Goal: Task Accomplishment & Management: Manage account settings

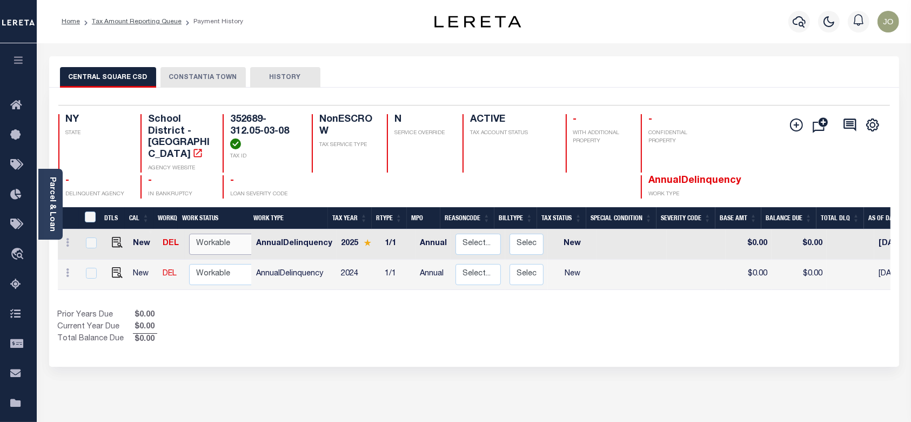
click at [232, 236] on select "Non Workable Workable" at bounding box center [221, 243] width 65 height 21
checkbox input "true"
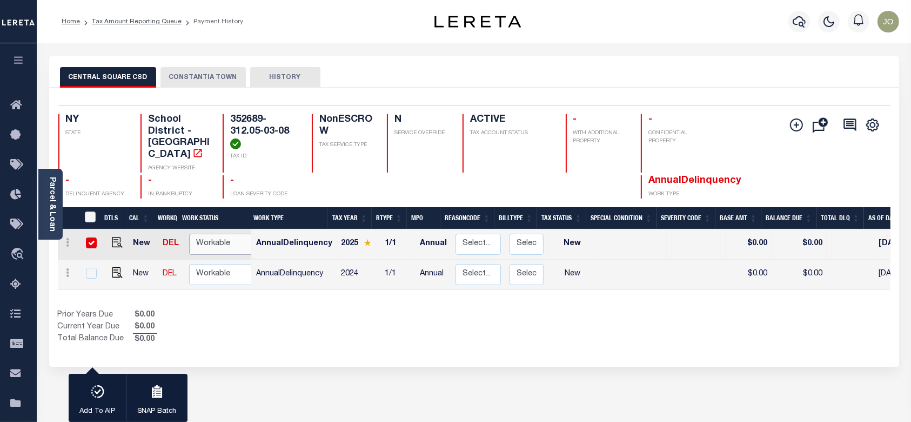
click at [233, 236] on select "Non Workable Workable" at bounding box center [221, 243] width 65 height 21
checkbox input "false"
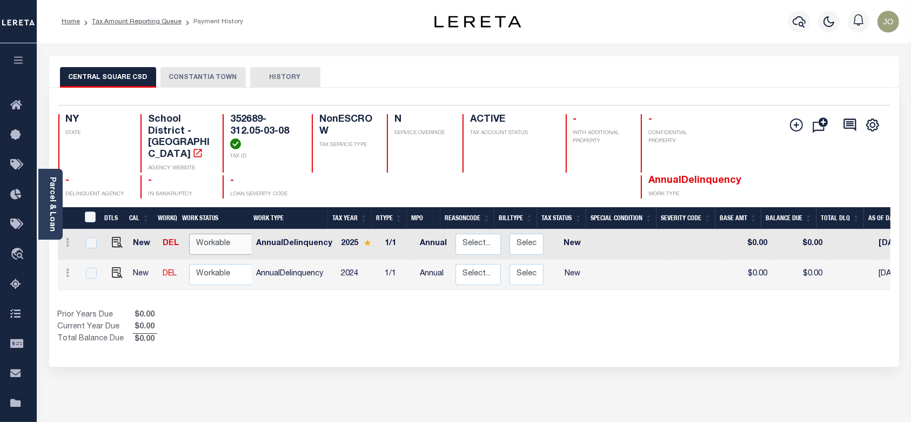
click at [220, 238] on select "Non Workable Workable" at bounding box center [221, 243] width 65 height 21
checkbox input "true"
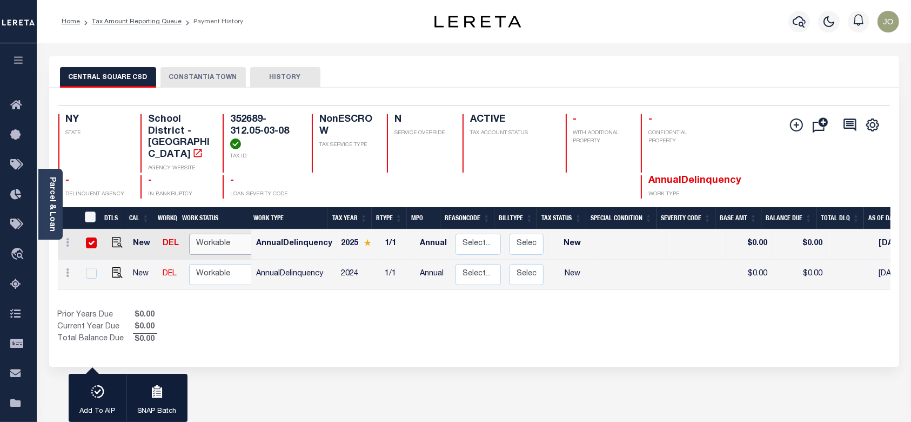
click at [220, 238] on select "Non Workable Workable" at bounding box center [221, 243] width 65 height 21
checkbox input "false"
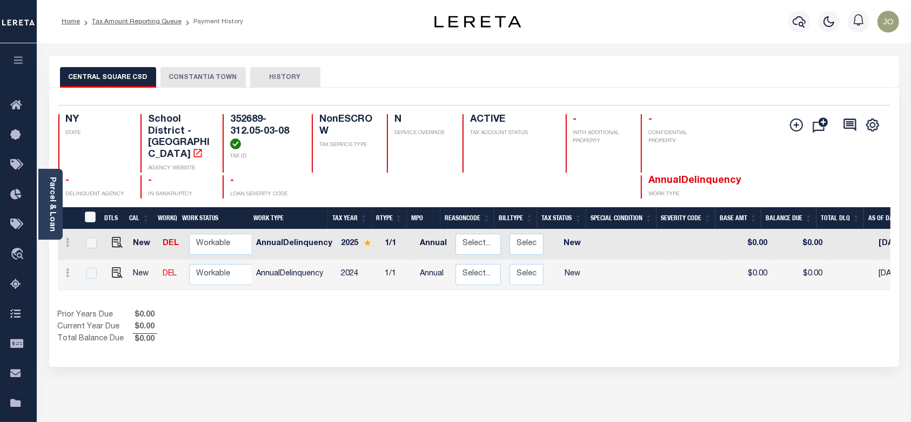
click at [203, 72] on button "CONSTANTIA TOWN" at bounding box center [203, 77] width 85 height 21
